Goal: Task Accomplishment & Management: Use online tool/utility

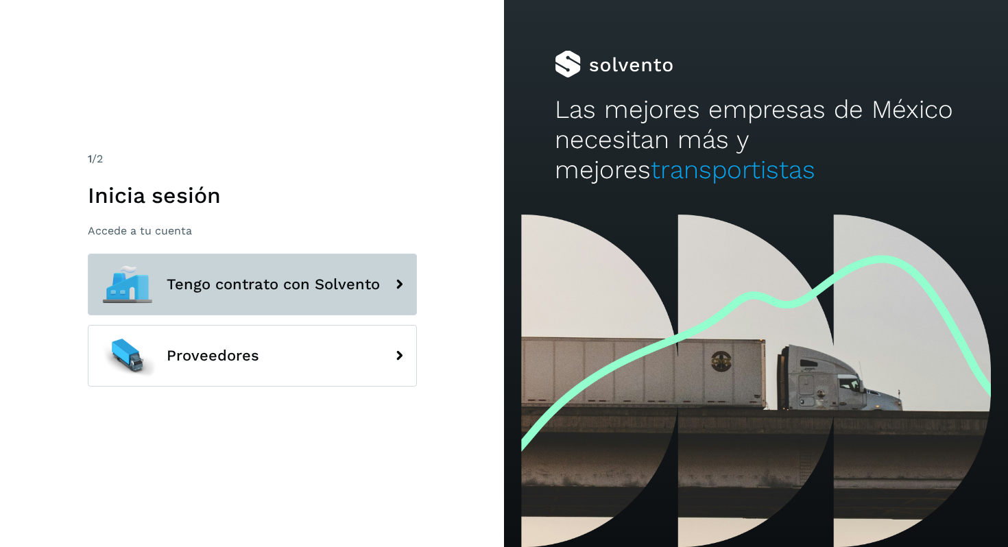
click at [334, 300] on button "Tengo contrato con Solvento" at bounding box center [252, 285] width 329 height 62
click at [395, 290] on icon at bounding box center [398, 284] width 27 height 27
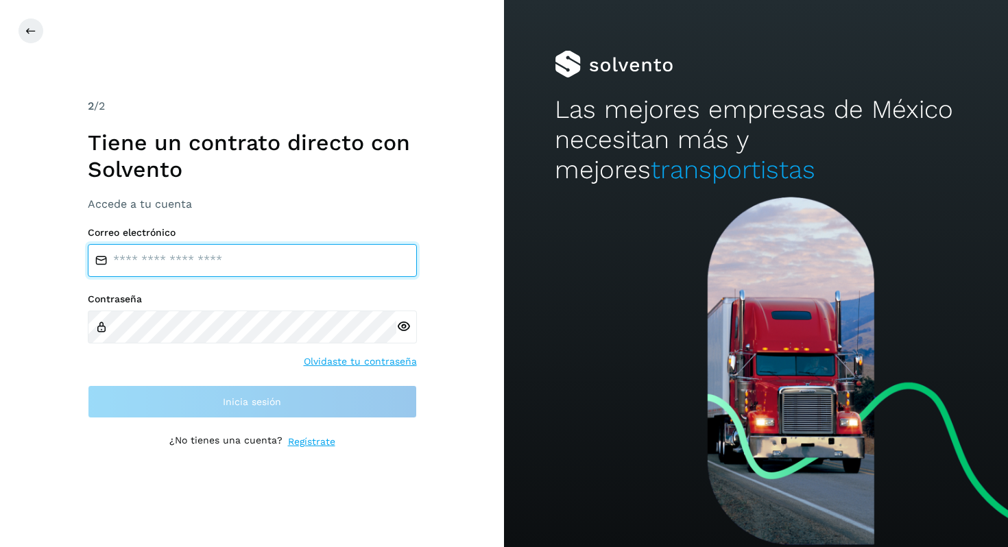
click at [233, 266] on input "email" at bounding box center [252, 260] width 329 height 33
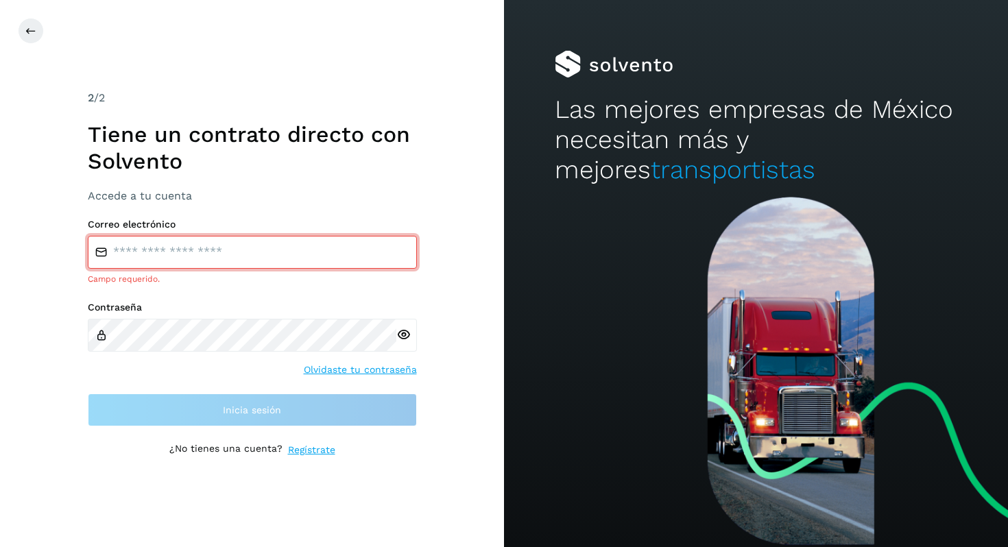
type input "**********"
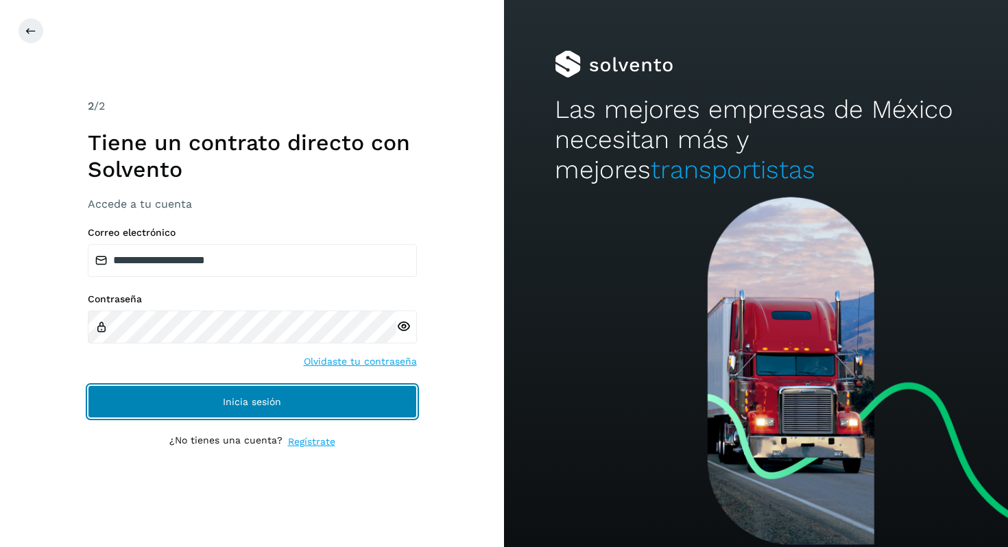
click at [246, 398] on span "Inicia sesión" at bounding box center [252, 402] width 58 height 10
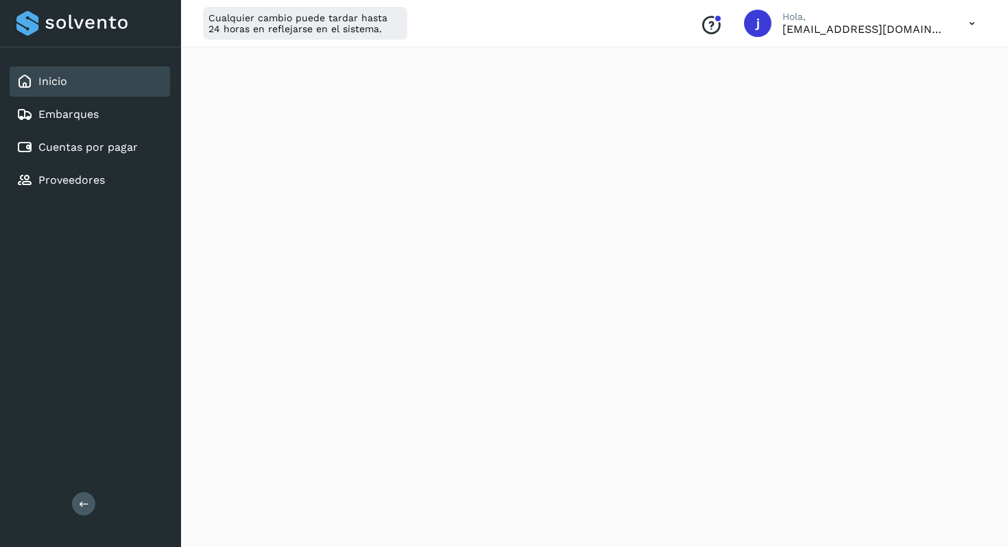
scroll to position [165, 0]
